Goal: Check status: Check status

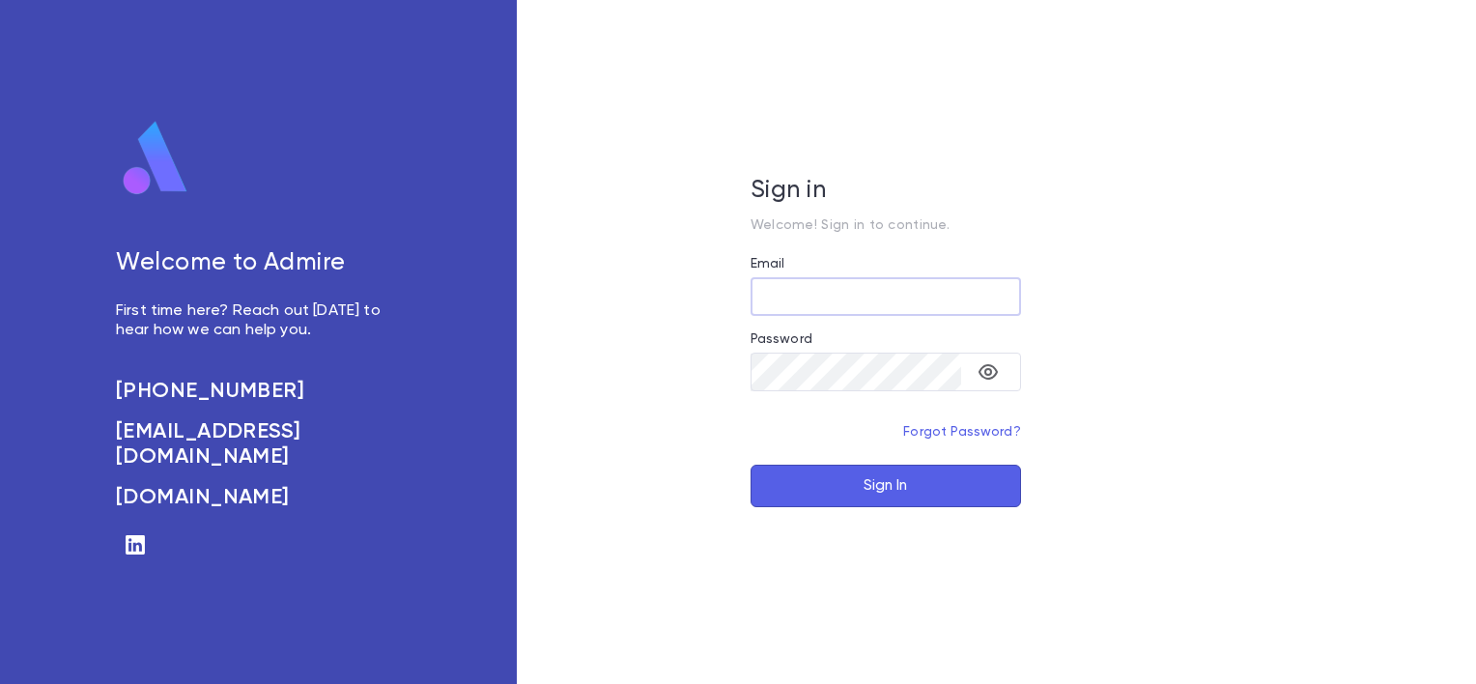
type input "**********"
click at [869, 484] on button "Sign In" at bounding box center [886, 486] width 270 height 43
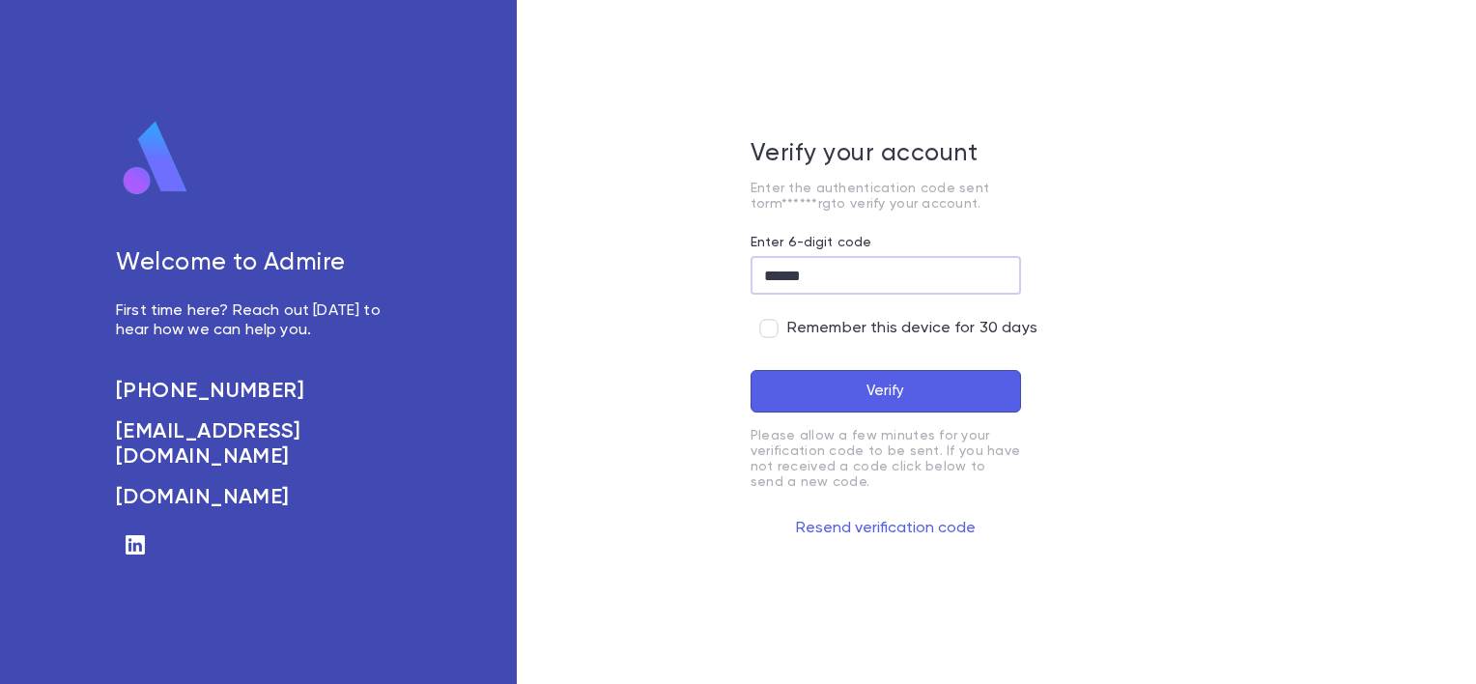
type input "******"
click at [862, 379] on button "Verify" at bounding box center [886, 391] width 270 height 43
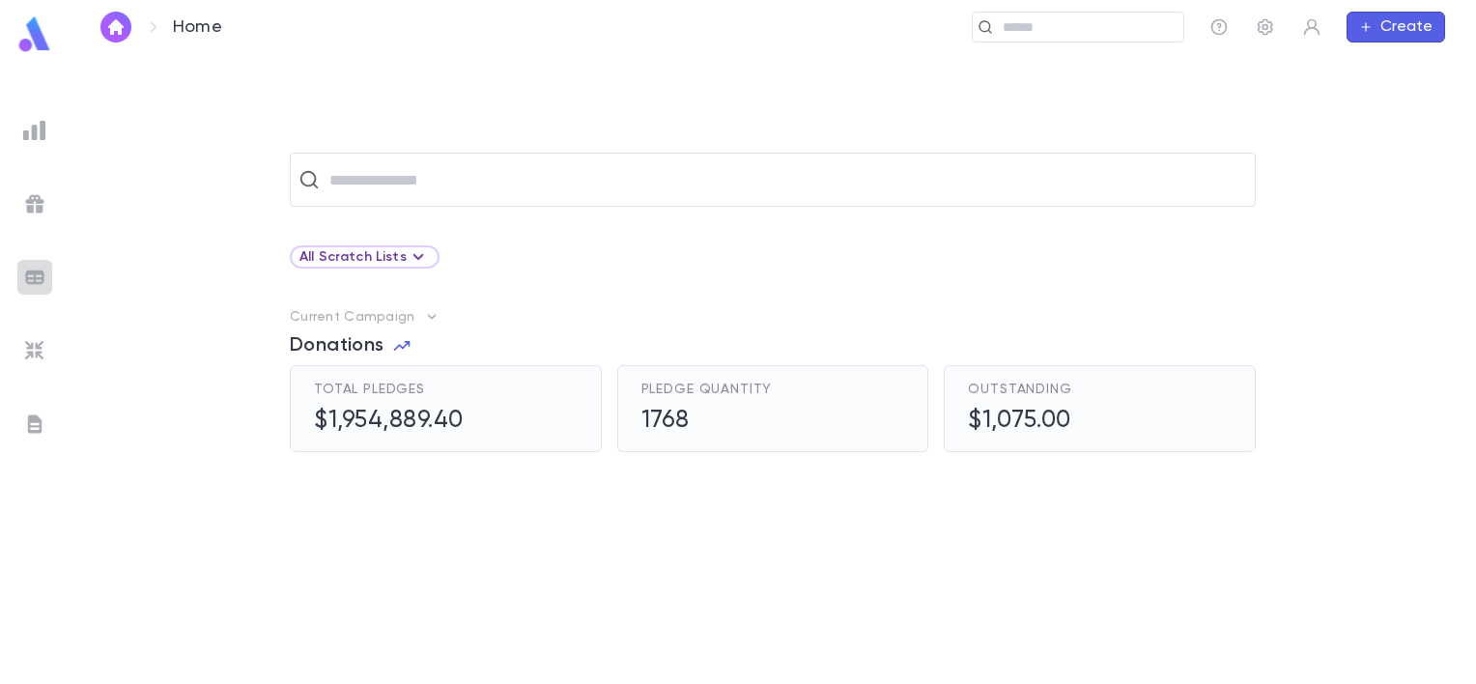
click at [39, 273] on img at bounding box center [34, 277] width 23 height 23
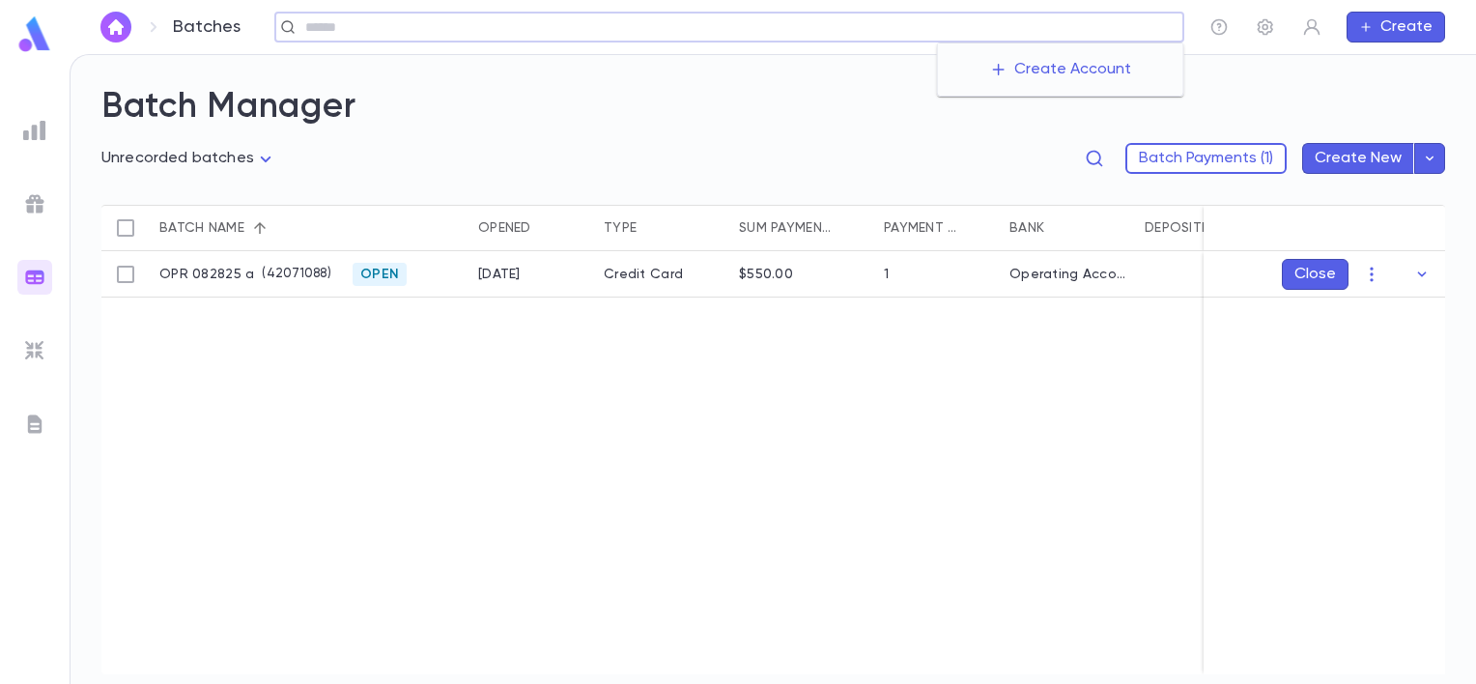
click at [1042, 35] on input "text" at bounding box center [737, 27] width 876 height 18
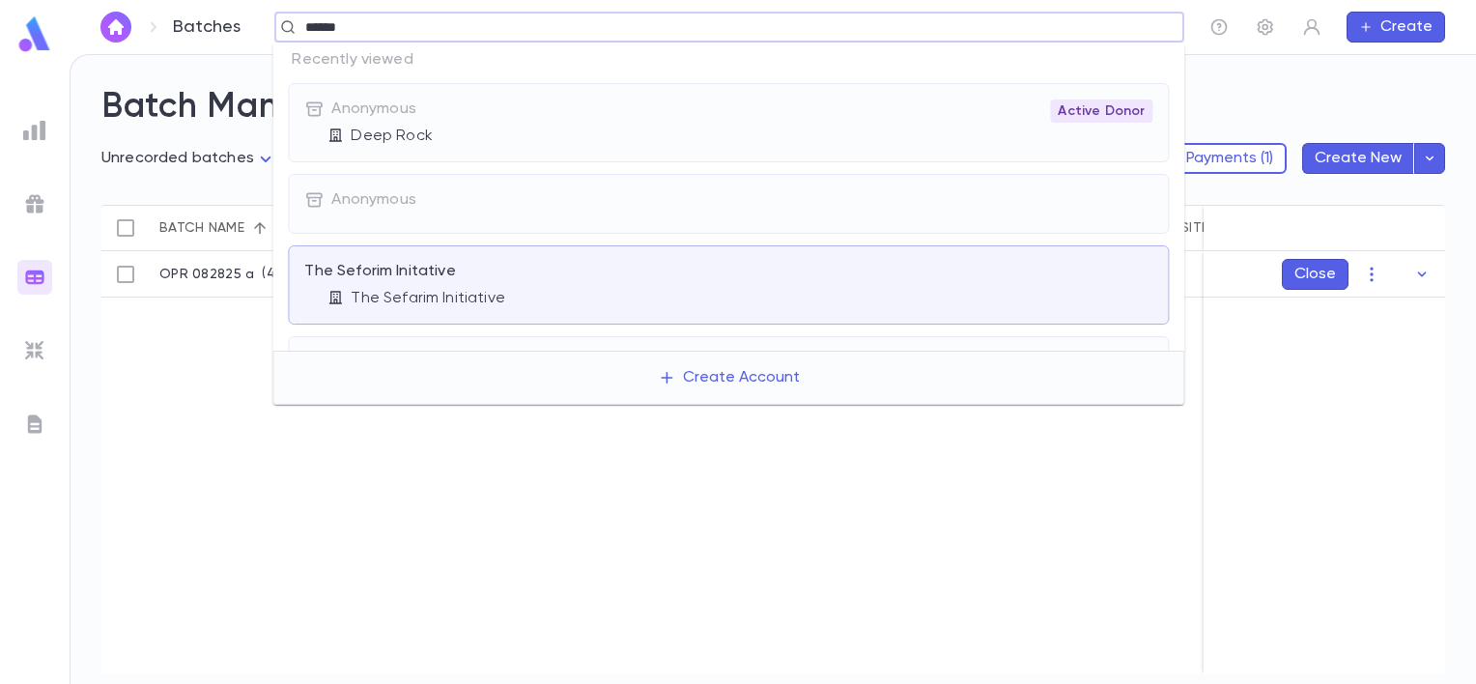
type input "*******"
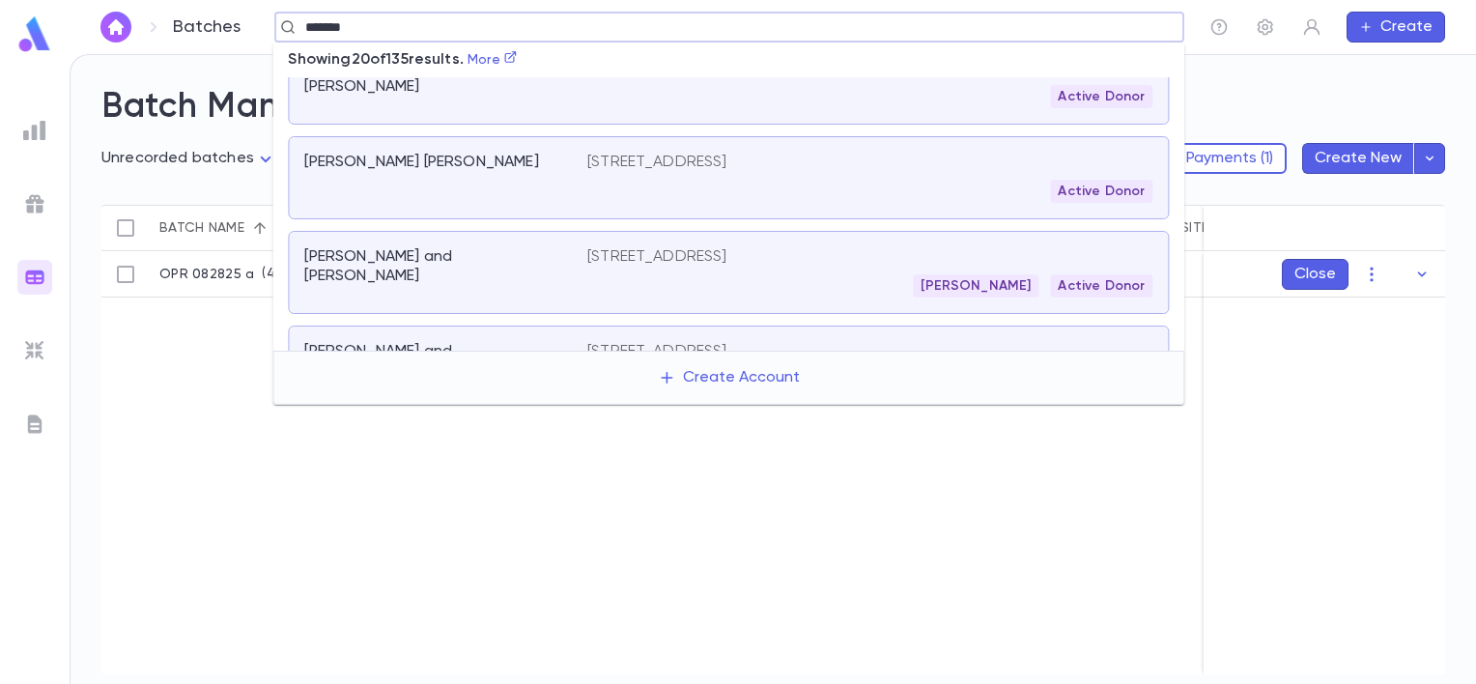
scroll to position [910, 0]
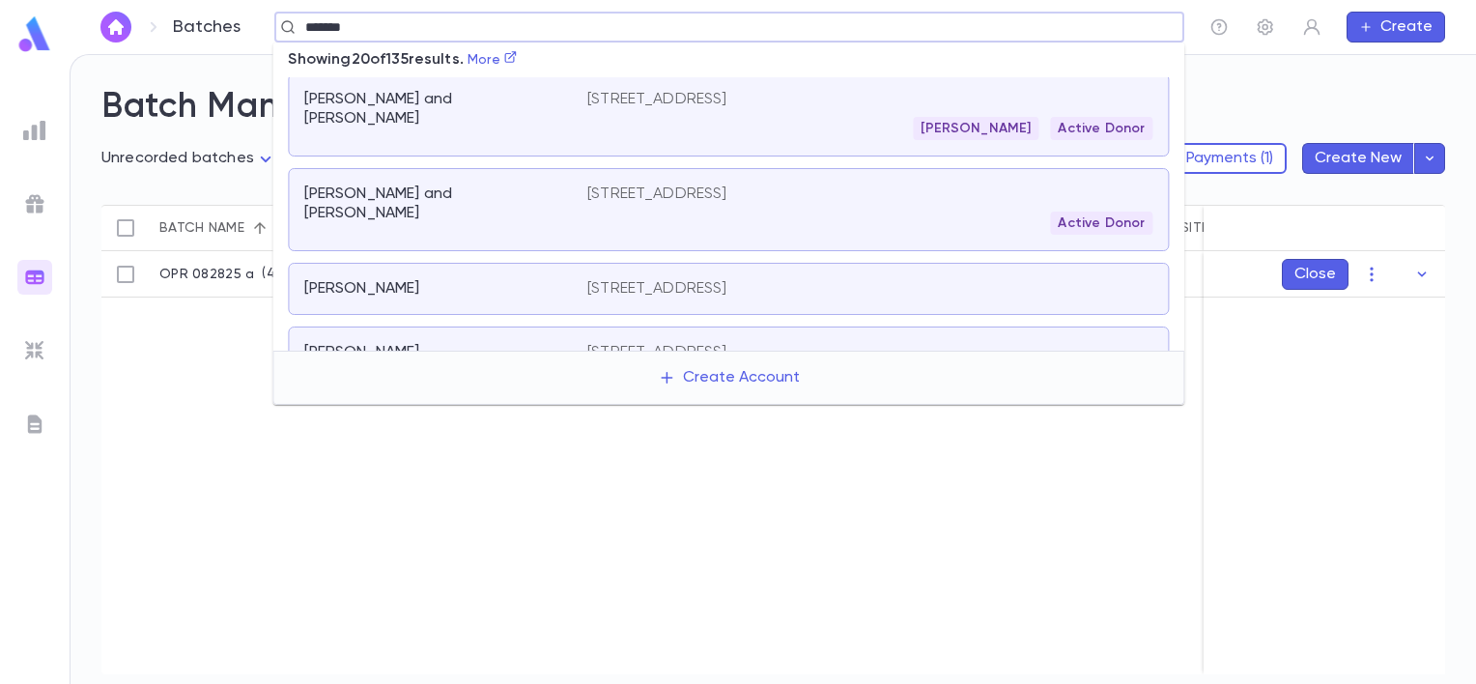
click at [866, 212] on div "Active Donor" at bounding box center [869, 223] width 565 height 23
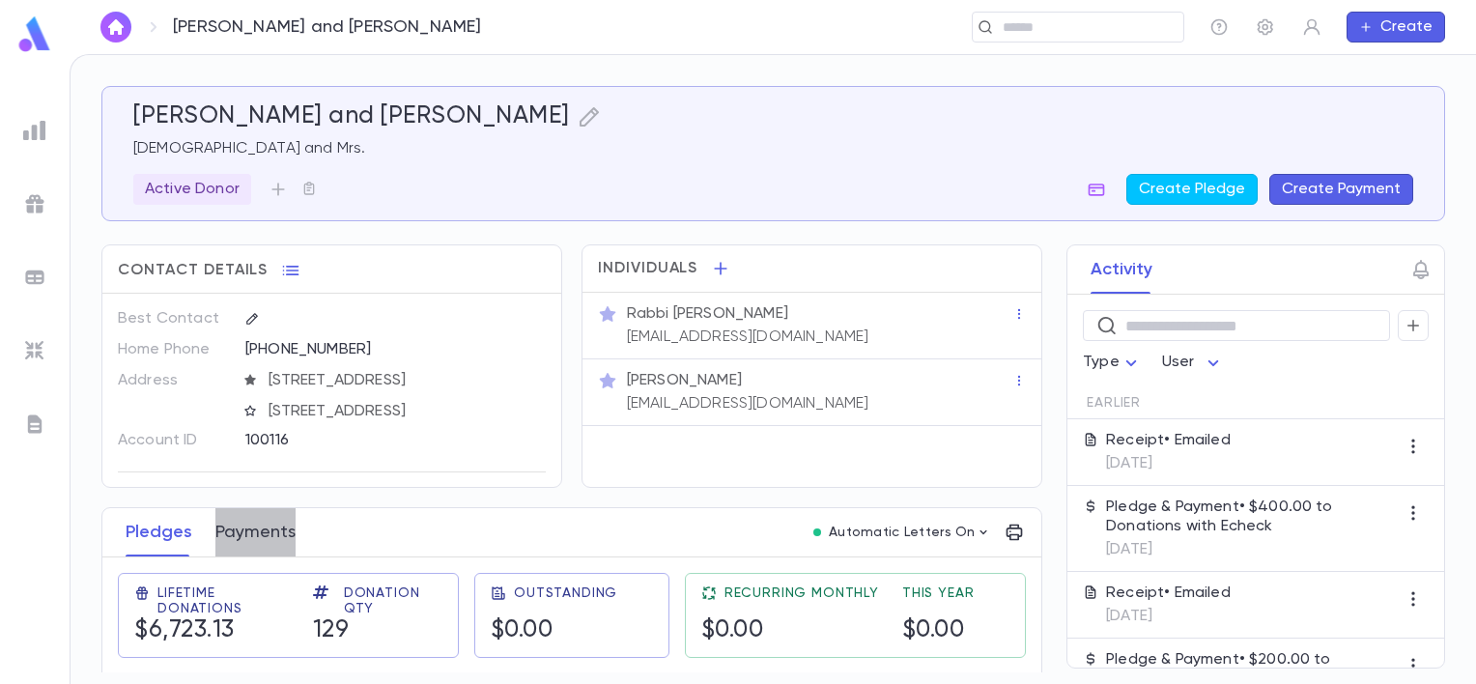
click at [265, 511] on button "Payments" at bounding box center [255, 532] width 80 height 48
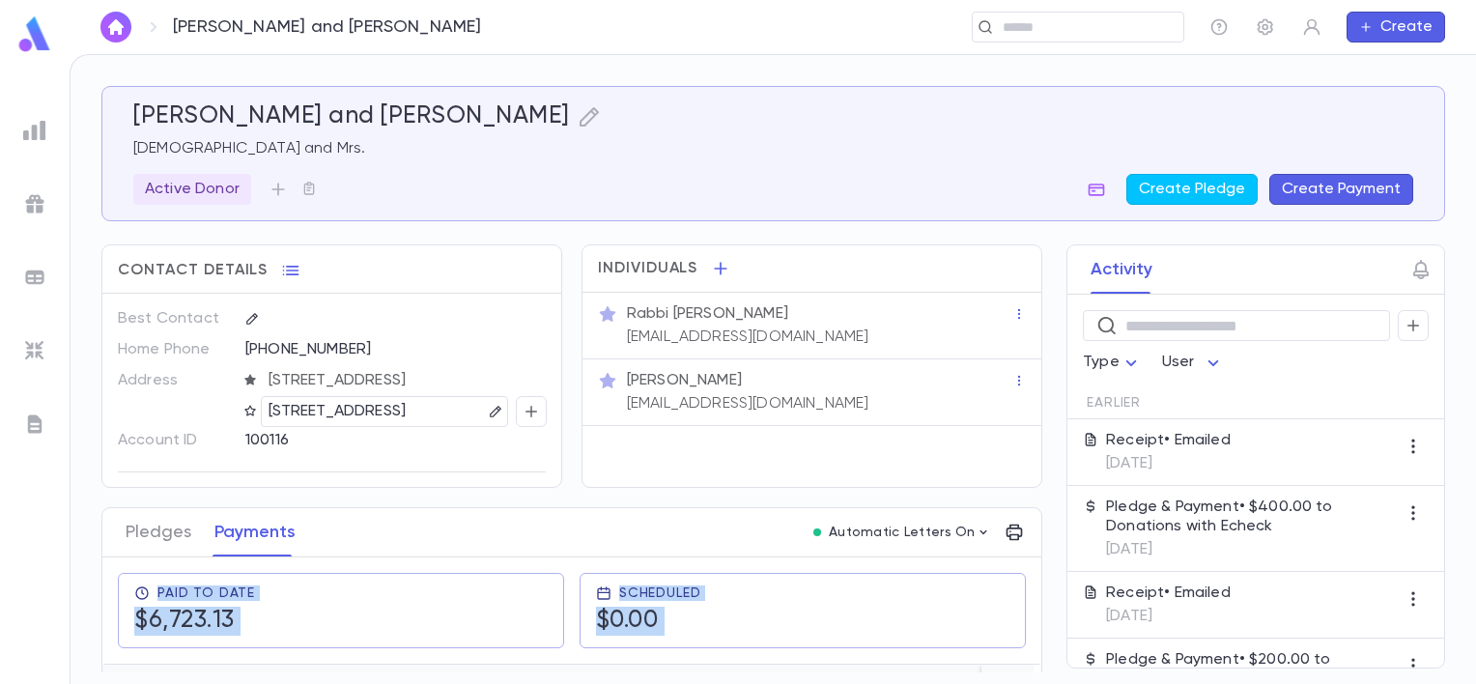
drag, startPoint x: 1037, startPoint y: 329, endPoint x: 1028, endPoint y: 394, distance: 65.4
click at [1028, 394] on div "[PERSON_NAME] and [PERSON_NAME] and Mrs. Active Donor Create Pledge Create Paym…" at bounding box center [773, 379] width 1344 height 586
drag, startPoint x: 1439, startPoint y: 367, endPoint x: 943, endPoint y: 211, distance: 520.6
click at [943, 211] on div "[PERSON_NAME] and [PERSON_NAME] and Mrs. Active Donor Create Pledge Create Paym…" at bounding box center [773, 153] width 1344 height 135
drag, startPoint x: 1037, startPoint y: 328, endPoint x: 1040, endPoint y: 304, distance: 24.3
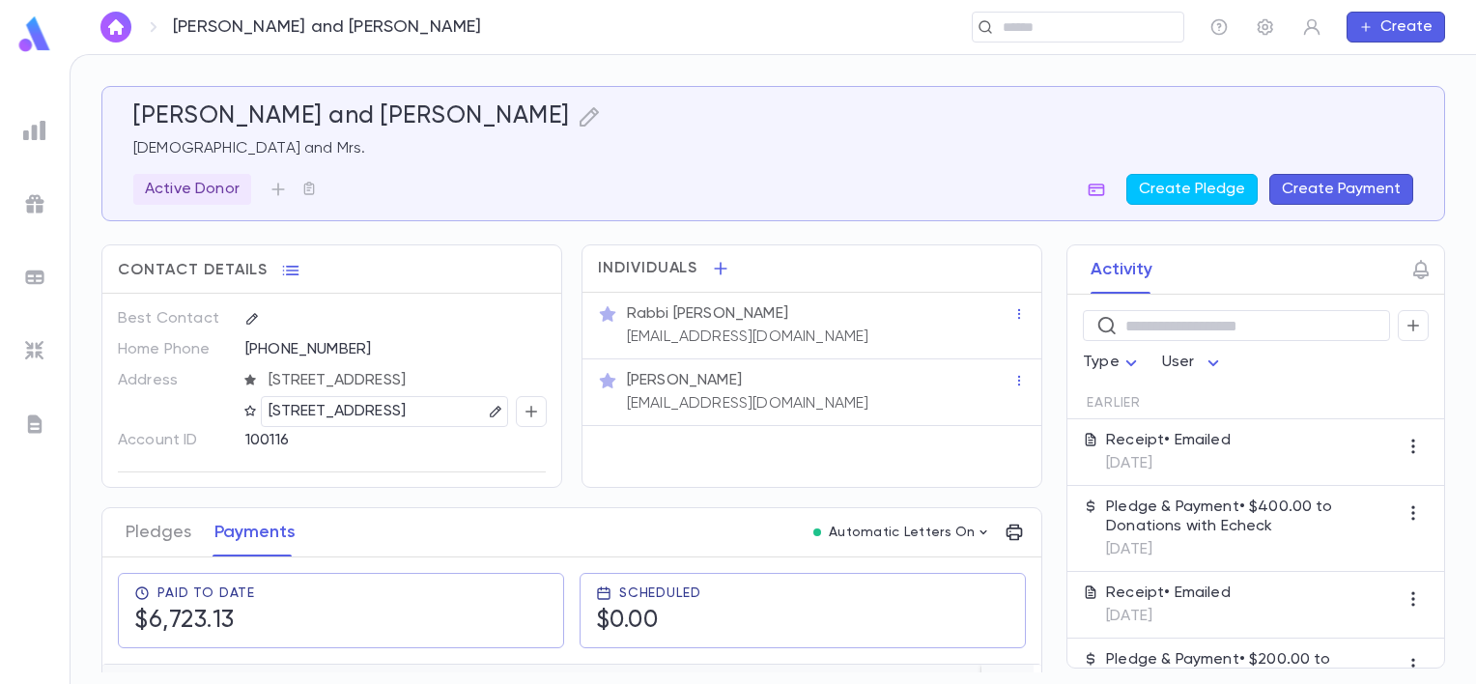
click at [1040, 304] on div "Activity ​ Type User Earlier Receipt • Emailed [DATE] Pledge & Payment • $400.0…" at bounding box center [1238, 456] width 413 height 424
click at [1043, 189] on div "Active Donor Create Pledge Create Payment" at bounding box center [773, 189] width 1280 height 31
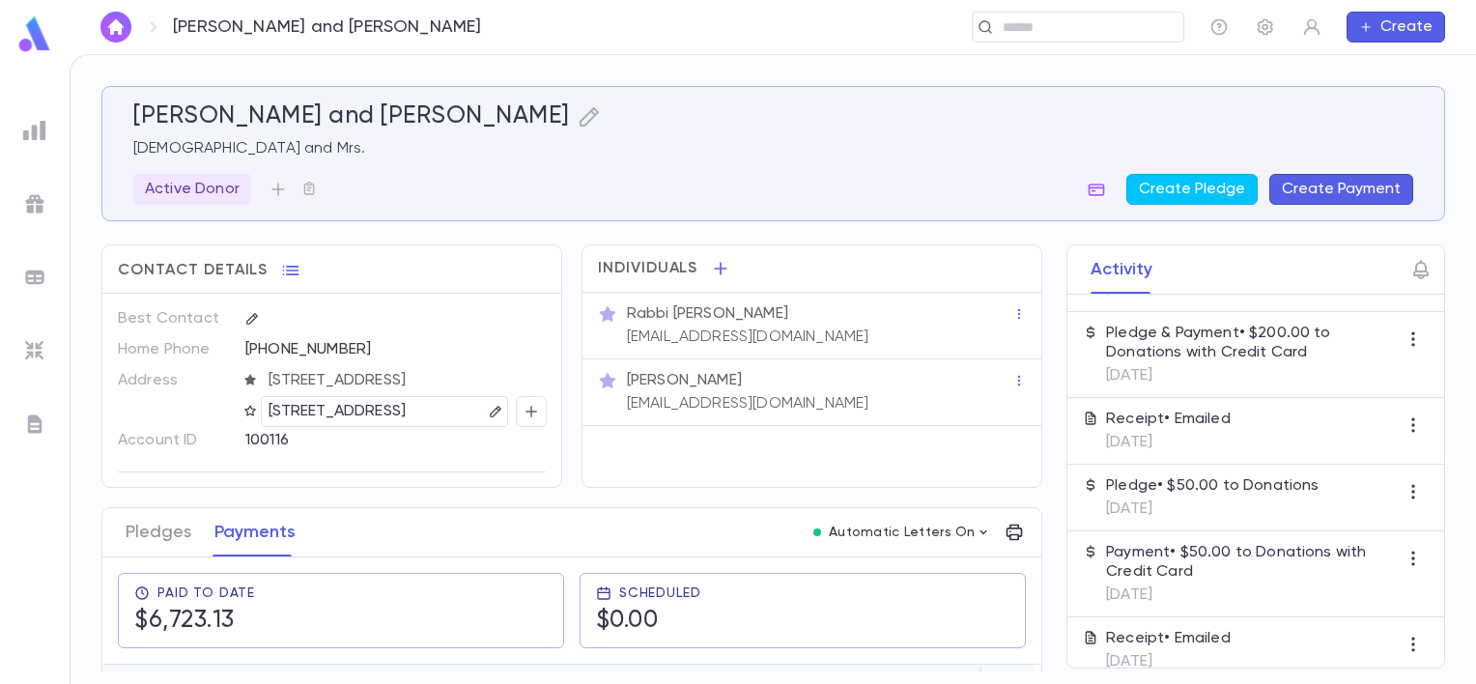
scroll to position [653, 0]
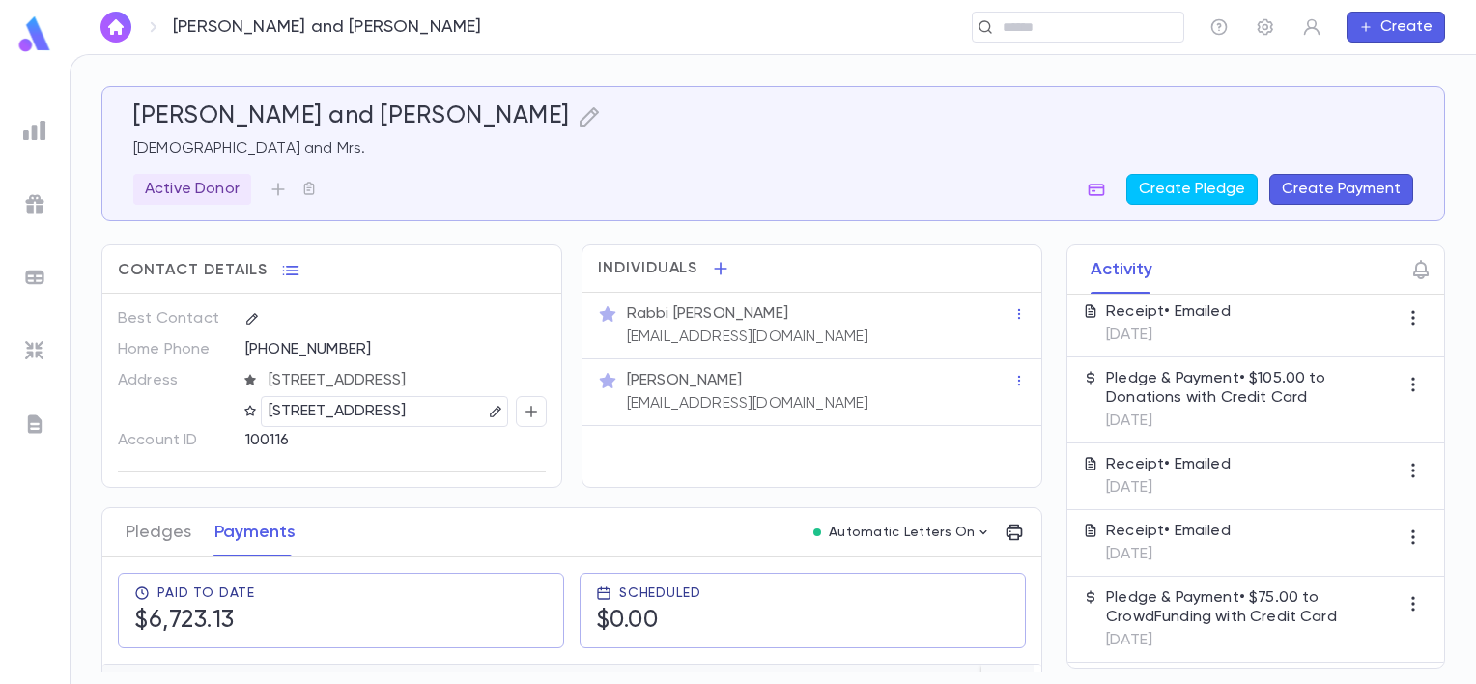
click at [1036, 622] on div "Activity ​ Type User Earlier Receipt • Emailed [DATE] Pledge & Payment • $400.0…" at bounding box center [1238, 456] width 413 height 424
drag, startPoint x: 1036, startPoint y: 622, endPoint x: 1034, endPoint y: 374, distance: 248.3
click at [1034, 374] on div "Activity ​ Type User Earlier Receipt • Emailed [DATE] Pledge & Payment • $400.0…" at bounding box center [1238, 456] width 413 height 424
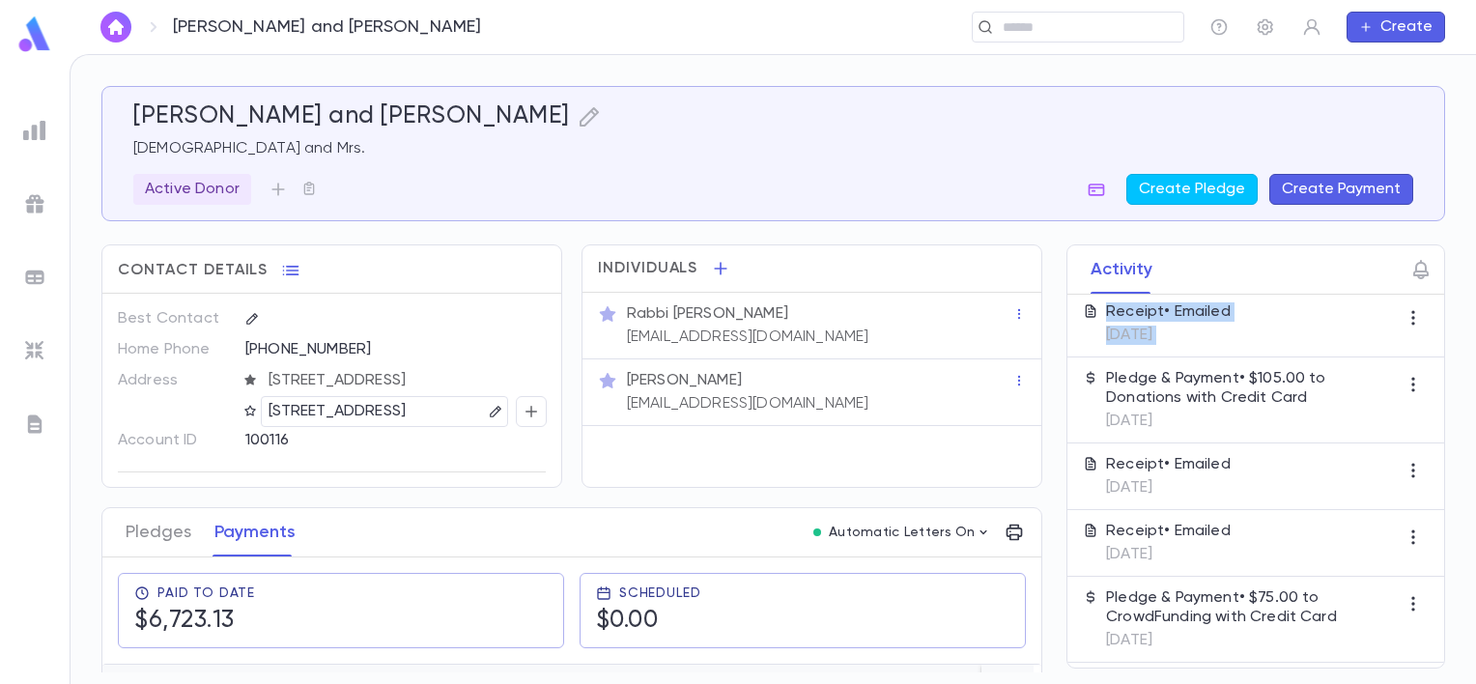
drag, startPoint x: 1034, startPoint y: 374, endPoint x: 1038, endPoint y: 401, distance: 27.5
click at [1038, 401] on div "Activity ​ Type User Earlier Receipt • Emailed [DATE] Pledge & Payment • $400.0…" at bounding box center [1238, 456] width 413 height 424
drag, startPoint x: 1038, startPoint y: 401, endPoint x: 1036, endPoint y: 391, distance: 10.1
click at [1036, 391] on div "Activity ​ Type User Earlier Receipt • Emailed [DATE] Pledge & Payment • $400.0…" at bounding box center [1238, 456] width 413 height 424
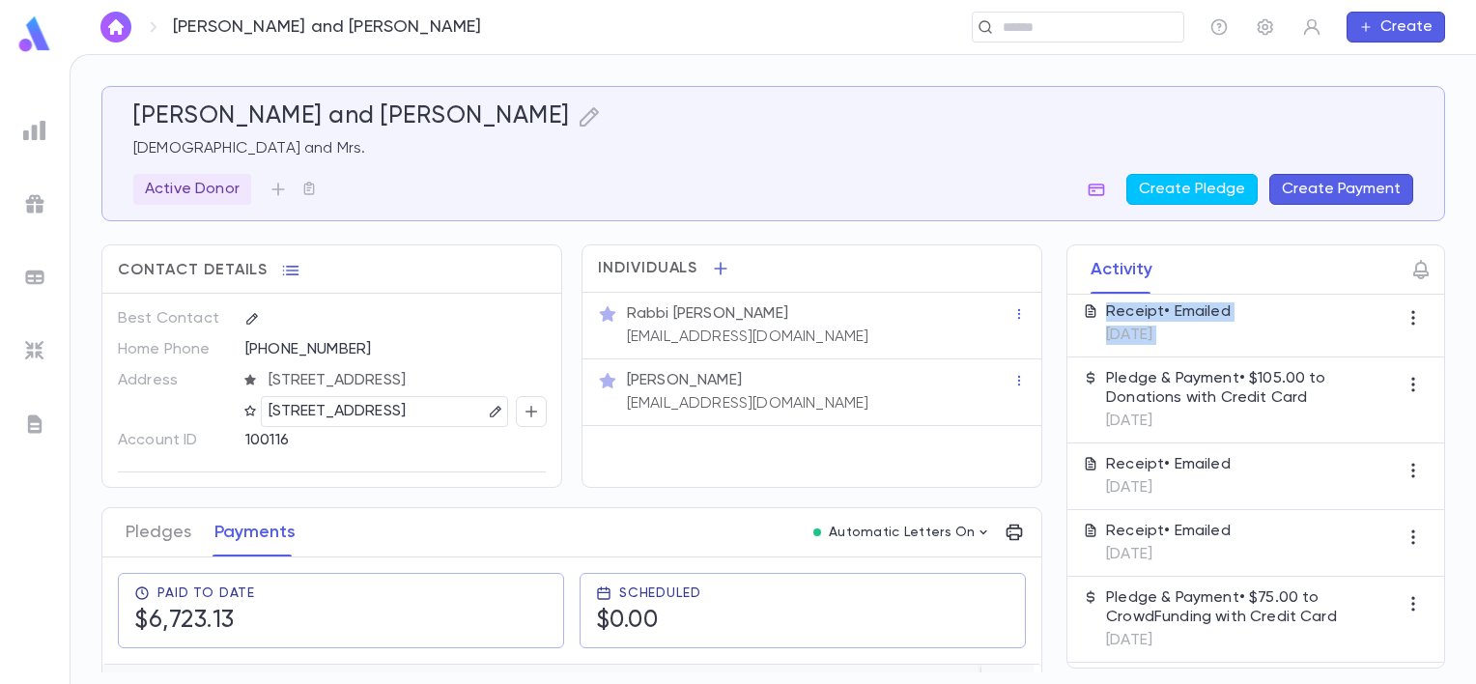
click at [1058, 322] on div "Activity ​ Type User Earlier Receipt • Emailed [DATE] Pledge & Payment • $400.0…" at bounding box center [1238, 456] width 413 height 424
drag, startPoint x: 1035, startPoint y: 310, endPoint x: 1031, endPoint y: 338, distance: 28.3
click at [1031, 338] on div "[PERSON_NAME] and [PERSON_NAME] and Mrs. Active Donor Create Pledge Create Paym…" at bounding box center [773, 379] width 1344 height 586
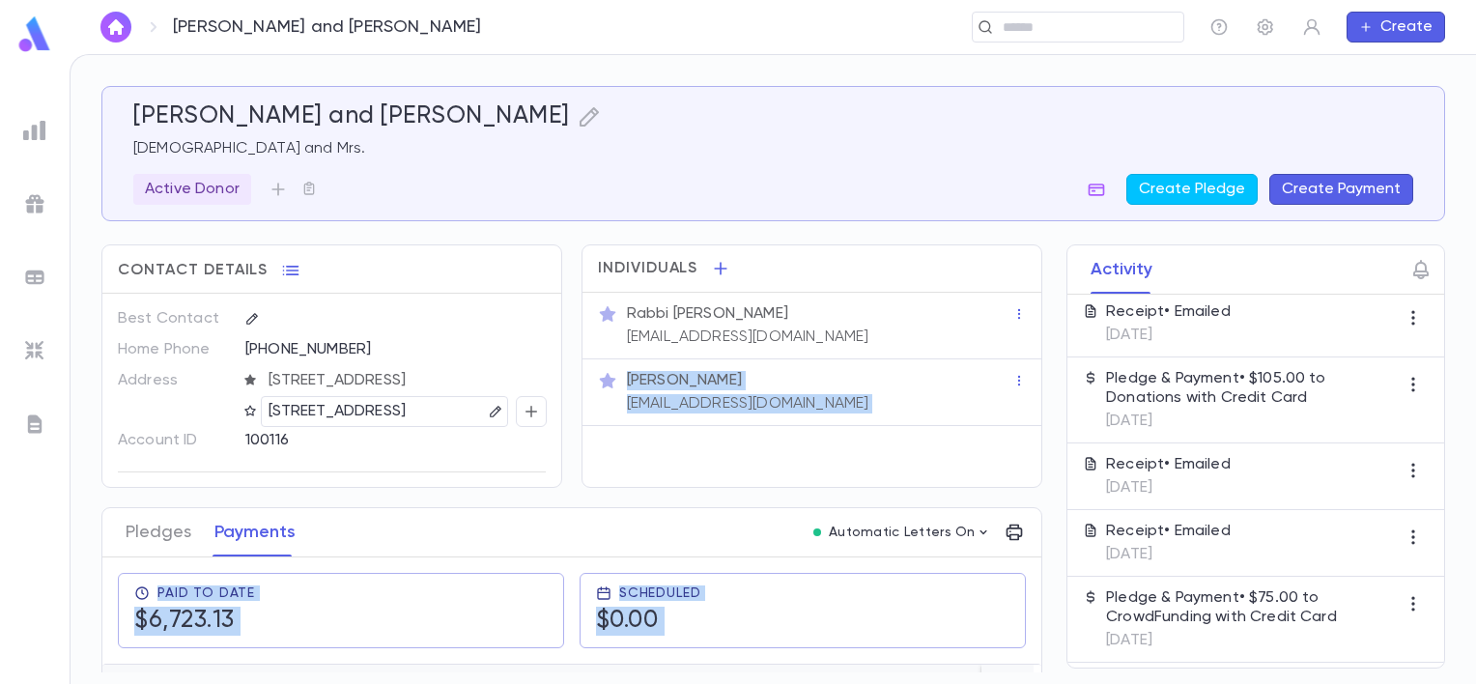
click at [1036, 334] on div "Activity ​ Type User Earlier Receipt • Emailed [DATE] Pledge & Payment • $400.0…" at bounding box center [1238, 456] width 413 height 424
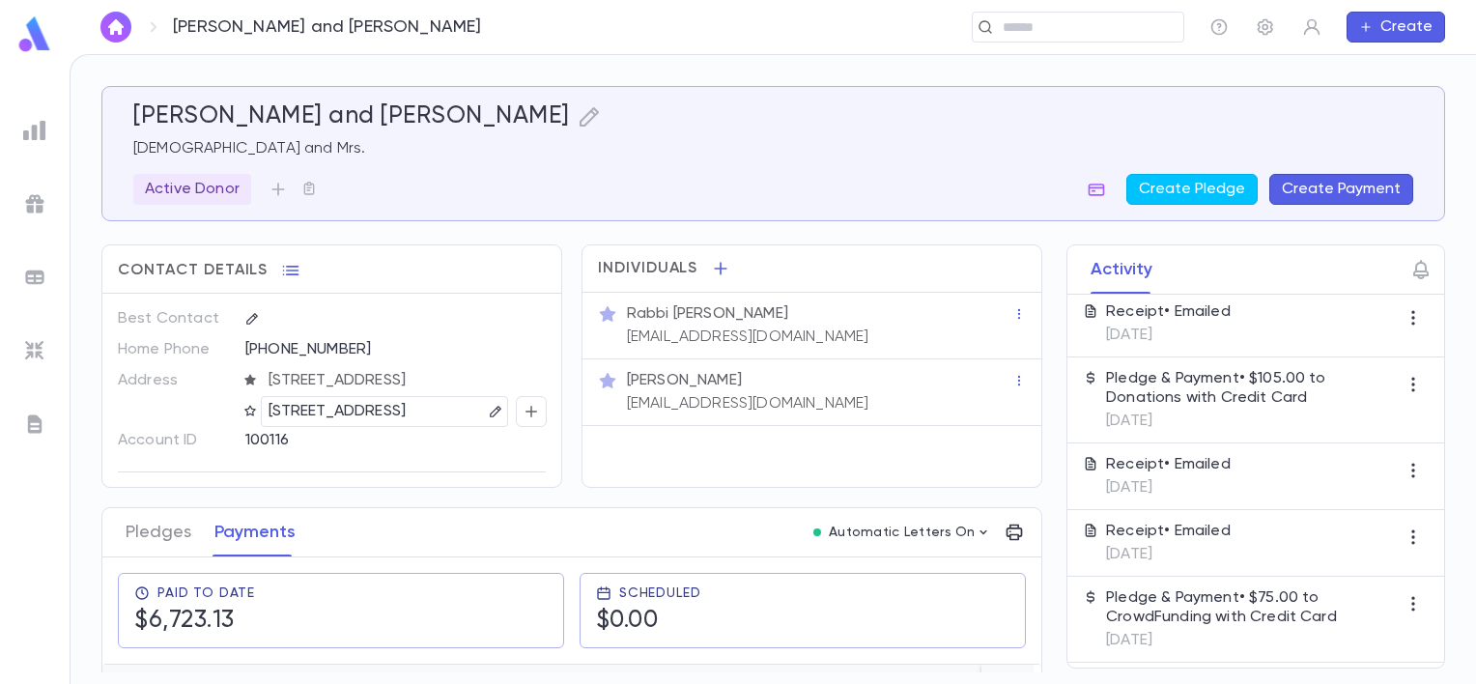
click at [1048, 367] on div "Activity ​ Type User Earlier Receipt • Emailed [DATE] Pledge & Payment • $400.0…" at bounding box center [1238, 456] width 413 height 424
drag, startPoint x: 1038, startPoint y: 332, endPoint x: 1040, endPoint y: 377, distance: 44.5
click at [1040, 377] on div "Activity ​ Type User Earlier Receipt • Emailed [DATE] Pledge & Payment • $400.0…" at bounding box center [1238, 456] width 413 height 424
drag, startPoint x: 1040, startPoint y: 377, endPoint x: 1060, endPoint y: 375, distance: 19.4
click at [1060, 375] on div "Activity ​ Type User Earlier Receipt • Emailed [DATE] Pledge & Payment • $400.0…" at bounding box center [1238, 456] width 413 height 424
